Goal: Book appointment/travel/reservation

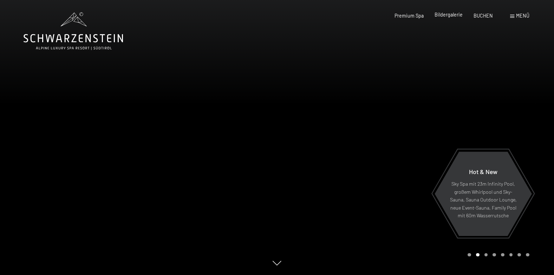
click at [452, 16] on span "Bildergalerie" at bounding box center [449, 15] width 28 height 6
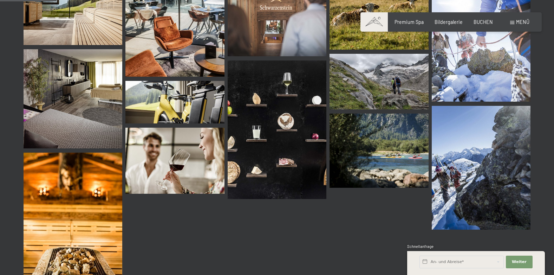
scroll to position [808, 0]
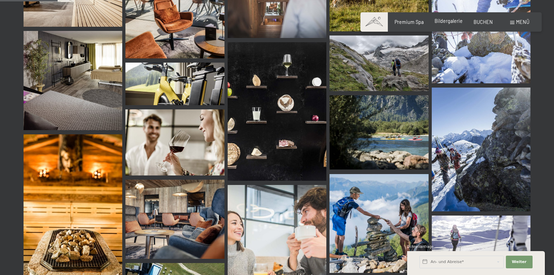
click at [445, 21] on span "Bildergalerie" at bounding box center [449, 21] width 28 height 6
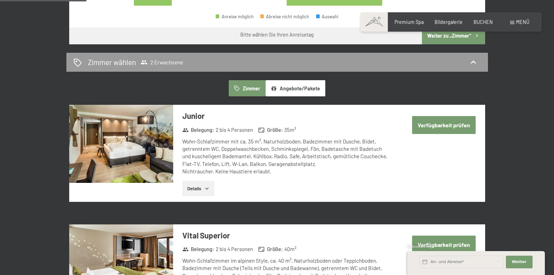
scroll to position [367, 0]
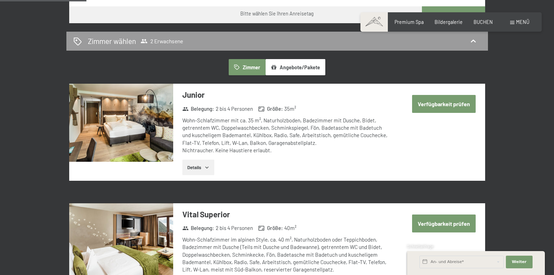
click at [208, 168] on icon "button" at bounding box center [206, 168] width 3 height 2
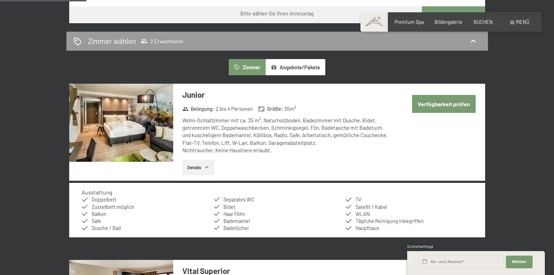
click at [208, 168] on icon "button" at bounding box center [207, 167] width 6 height 6
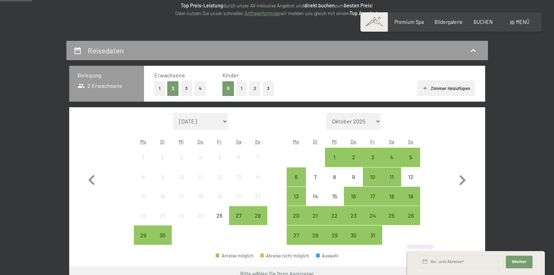
scroll to position [150, 0]
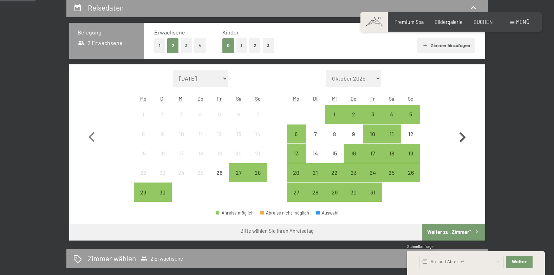
click at [464, 136] on icon "button" at bounding box center [463, 137] width 6 height 10
select select "[DATE]"
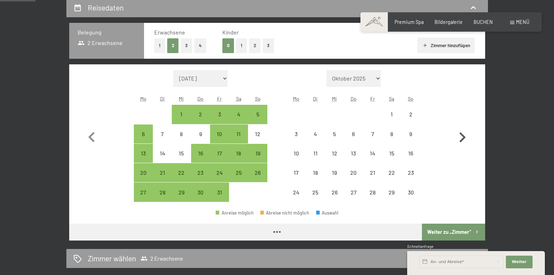
select select "[DATE]"
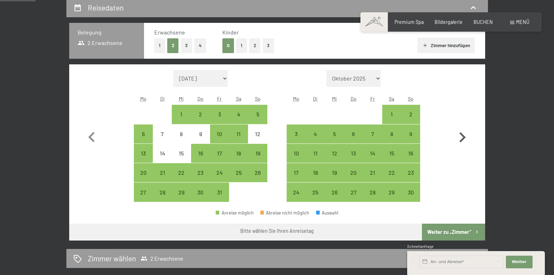
click at [461, 137] on icon "button" at bounding box center [462, 137] width 20 height 20
select select "[DATE]"
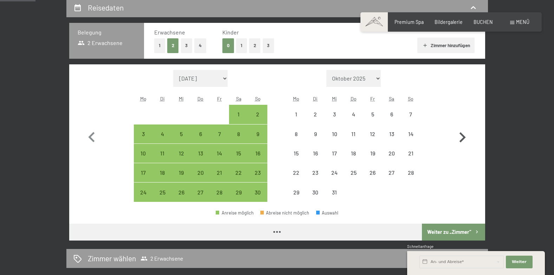
select select "[DATE]"
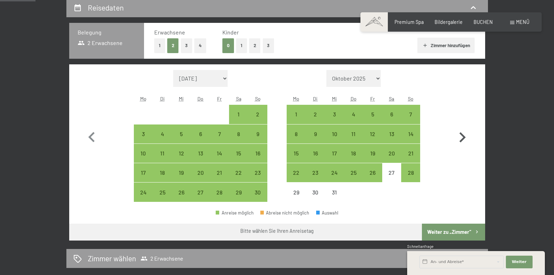
click at [464, 137] on icon "button" at bounding box center [463, 137] width 6 height 10
select select "[DATE]"
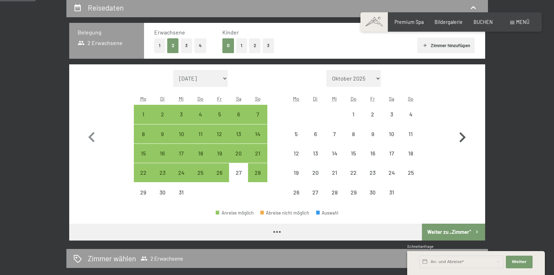
select select "[DATE]"
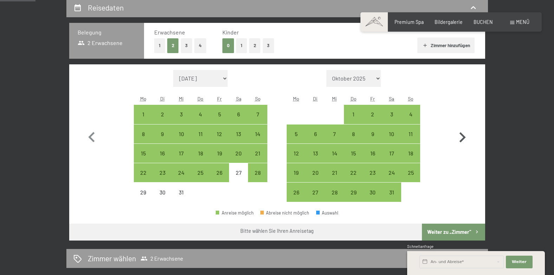
click at [464, 137] on icon "button" at bounding box center [463, 137] width 6 height 10
select select "[DATE]"
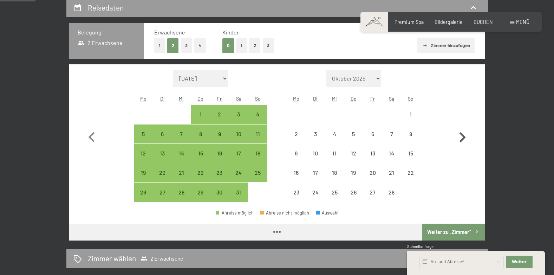
select select "[DATE]"
